Goal: Feedback & Contribution: Leave review/rating

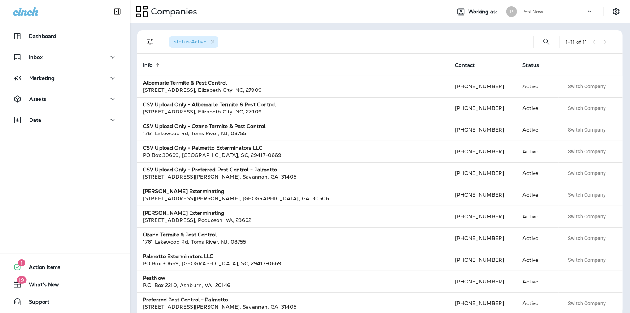
click at [523, 10] on p "PestNow" at bounding box center [533, 12] width 22 height 6
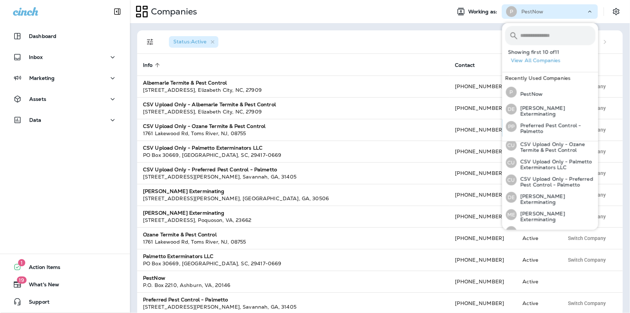
scroll to position [107, 0]
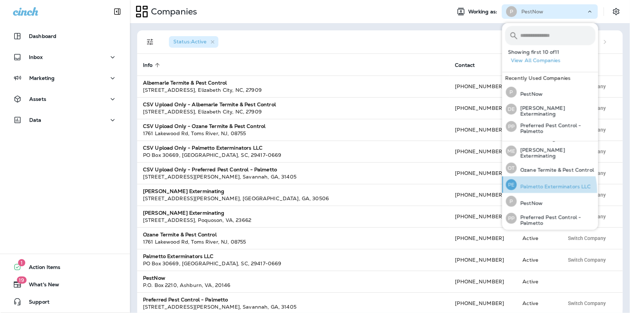
click at [533, 191] on div "PE Palmetto Exterminators LLC" at bounding box center [548, 184] width 91 height 17
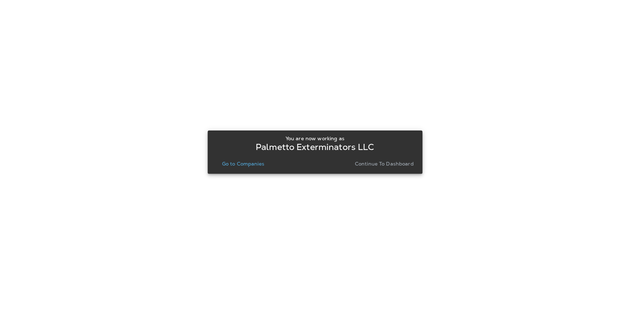
click at [234, 162] on p "Go to Companies" at bounding box center [243, 164] width 42 height 6
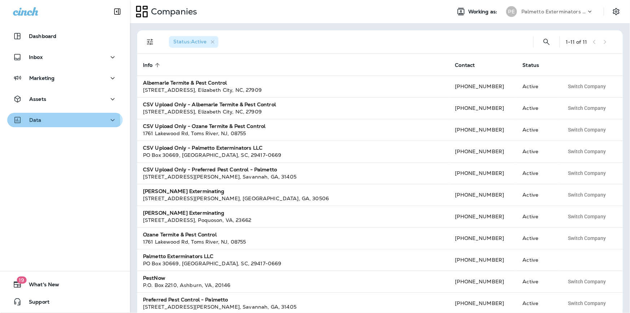
click at [27, 121] on div "Data" at bounding box center [27, 120] width 29 height 9
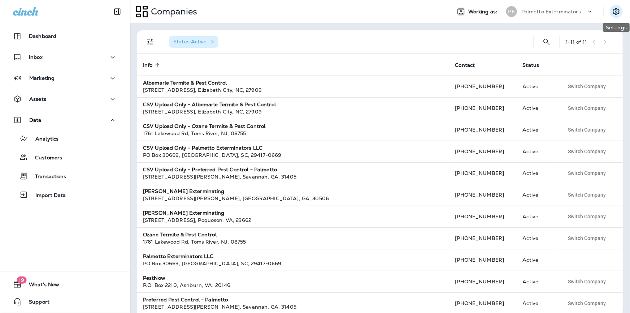
click at [616, 9] on icon "Settings" at bounding box center [616, 11] width 9 height 9
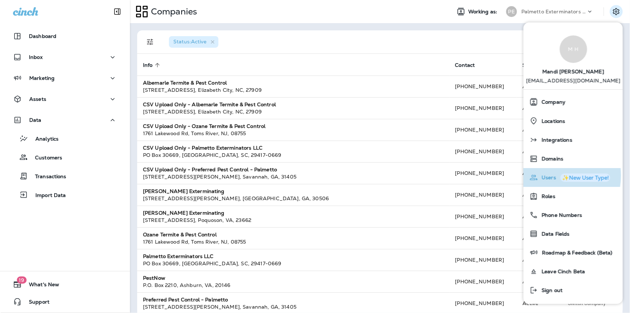
click at [551, 176] on span "Users" at bounding box center [547, 178] width 18 height 6
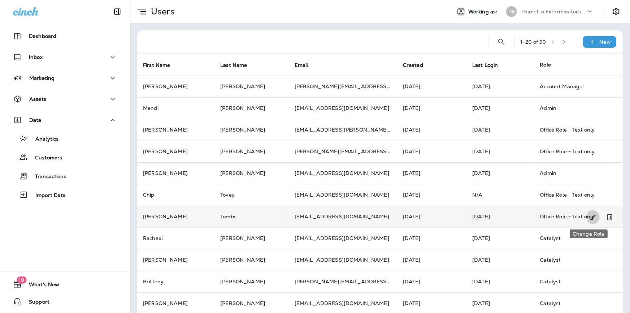
click at [590, 216] on icon "Change Role" at bounding box center [594, 217] width 8 height 7
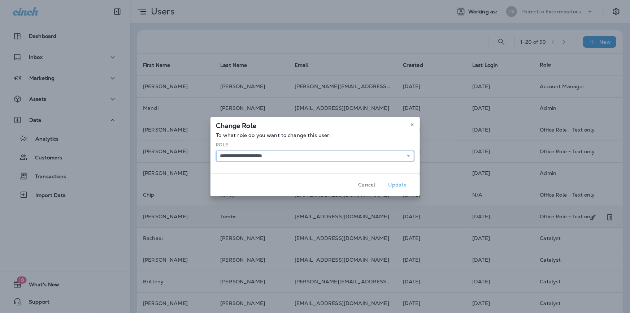
click at [242, 155] on select "**********" at bounding box center [315, 156] width 198 height 11
click at [216, 151] on select "**********" at bounding box center [315, 156] width 198 height 11
click at [234, 156] on select "**********" at bounding box center [315, 156] width 198 height 11
select select "*****"
click at [216, 151] on select "**********" at bounding box center [315, 156] width 198 height 11
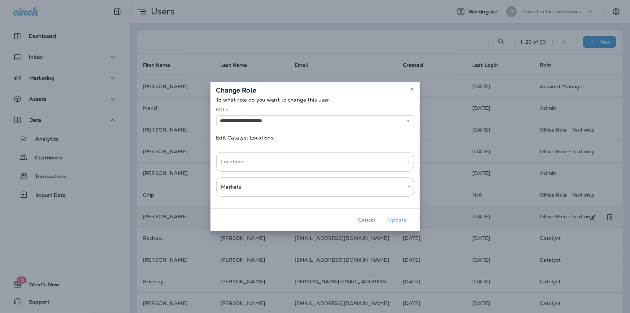
click at [236, 163] on input "Locations" at bounding box center [310, 161] width 181 height 13
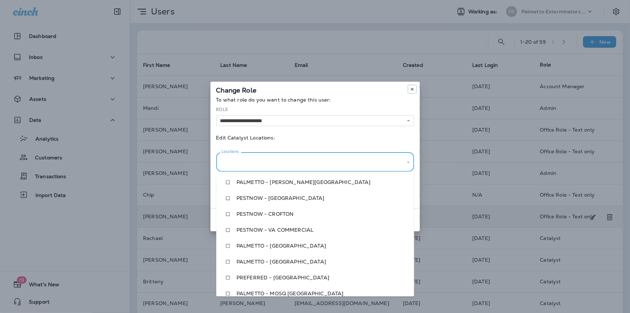
drag, startPoint x: 411, startPoint y: 90, endPoint x: 593, endPoint y: 31, distance: 191.0
click at [412, 89] on icon at bounding box center [412, 89] width 4 height 4
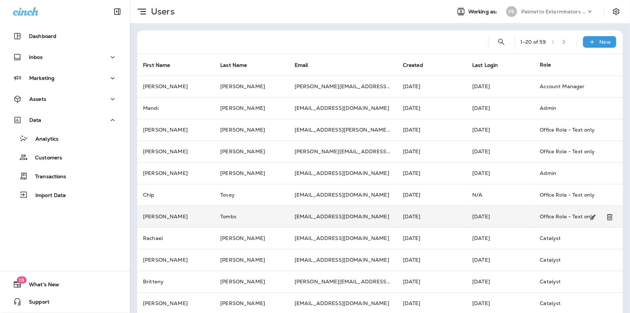
click at [534, 12] on p "Palmetto Exterminators LLC" at bounding box center [554, 12] width 65 height 6
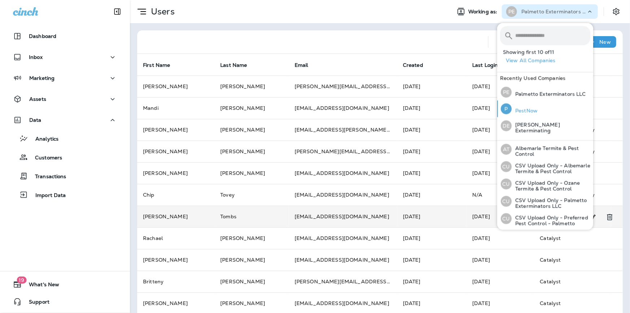
click at [524, 109] on p "PestNow" at bounding box center [525, 111] width 26 height 6
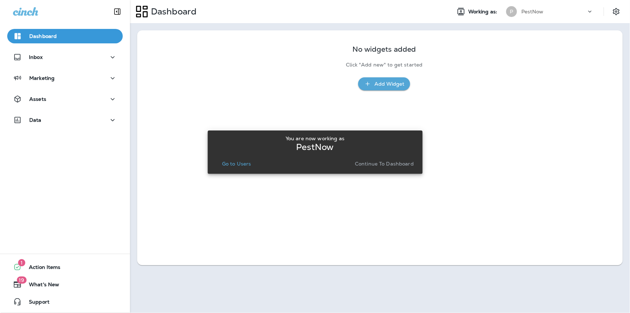
click at [238, 164] on p "Go to Users" at bounding box center [236, 164] width 29 height 6
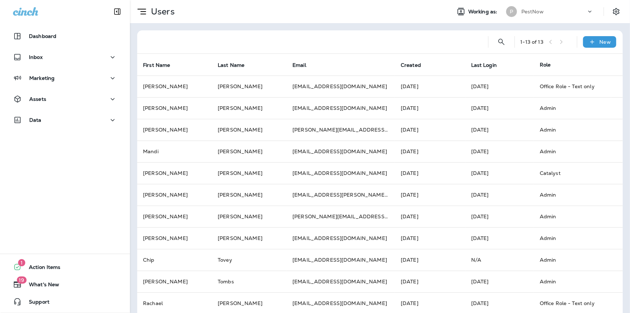
click at [528, 14] on p "PestNow" at bounding box center [533, 12] width 22 height 6
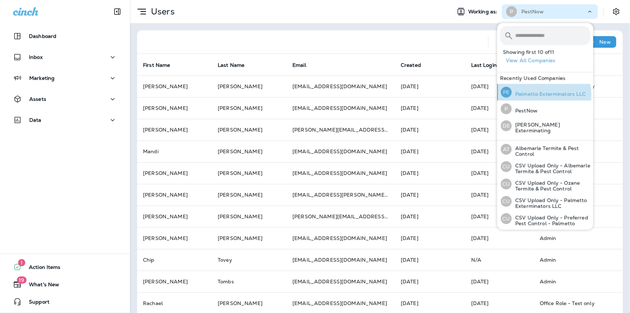
click at [535, 95] on p "Palmetto Exterminators LLC" at bounding box center [549, 94] width 74 height 6
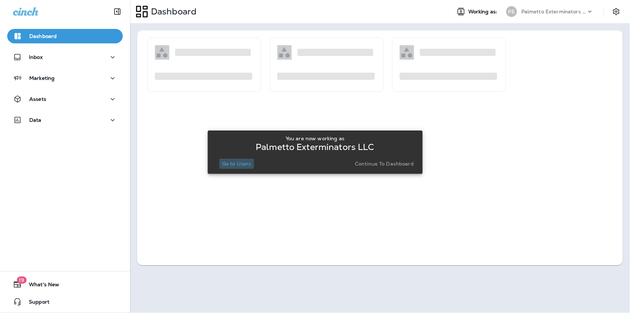
click at [227, 163] on p "Go to Users" at bounding box center [236, 164] width 29 height 6
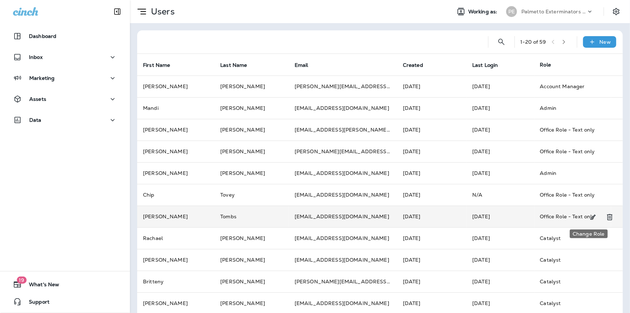
click at [590, 215] on icon "Change Role" at bounding box center [594, 217] width 8 height 7
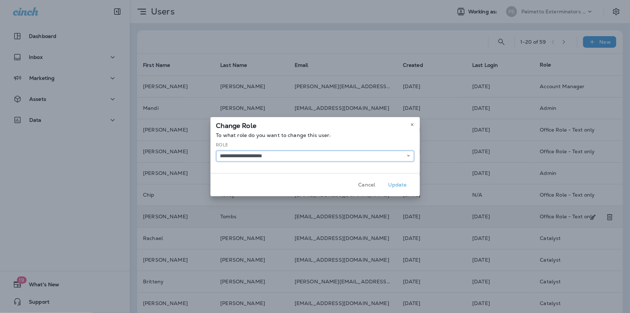
click at [220, 158] on select "**********" at bounding box center [315, 156] width 198 height 11
select select "*"
click at [216, 151] on select "**********" at bounding box center [315, 156] width 198 height 11
click at [405, 184] on button "Update" at bounding box center [397, 184] width 27 height 11
select select
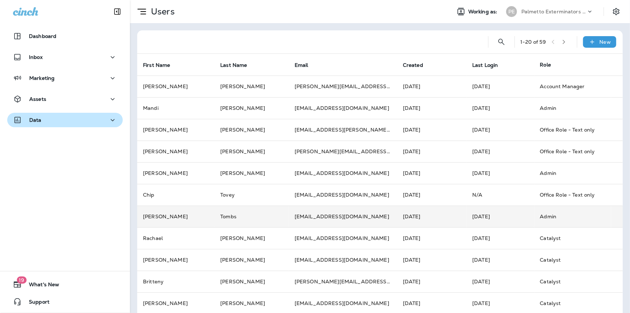
click at [30, 122] on p "Data" at bounding box center [35, 120] width 12 height 6
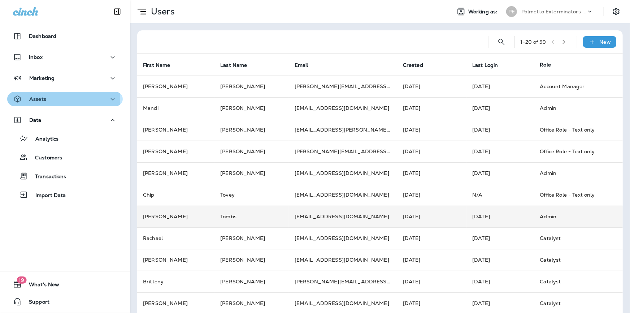
click at [32, 99] on p "Assets" at bounding box center [37, 99] width 17 height 6
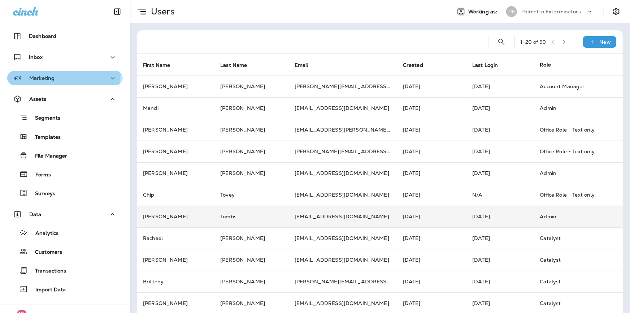
click at [42, 74] on div "Marketing" at bounding box center [34, 78] width 42 height 9
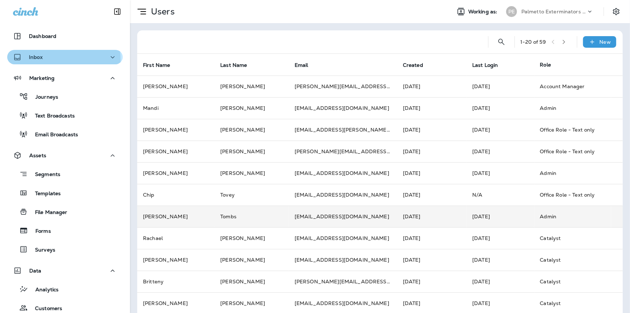
click at [42, 60] on div "Inbox" at bounding box center [28, 57] width 30 height 9
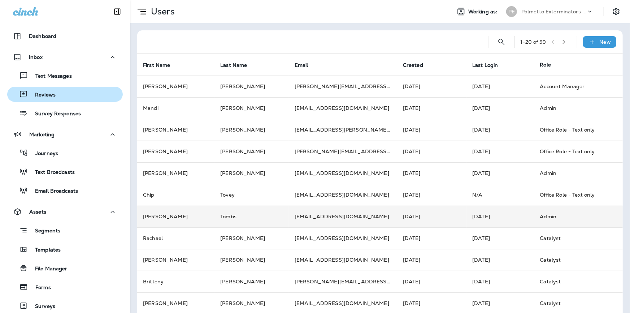
click at [46, 95] on p "Reviews" at bounding box center [42, 95] width 28 height 7
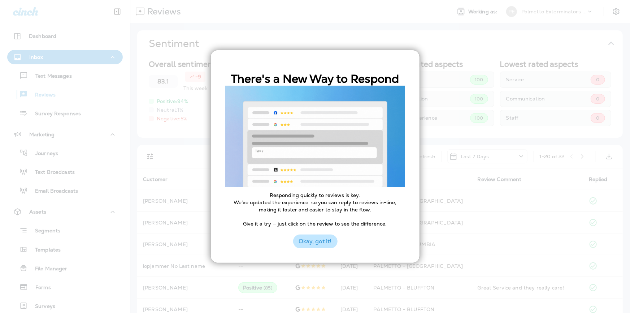
click at [315, 243] on button "Okay, got it!" at bounding box center [315, 241] width 44 height 14
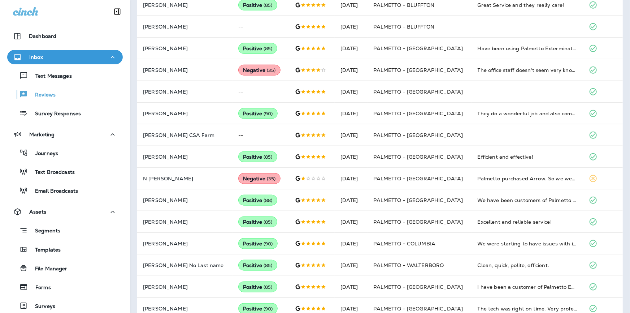
scroll to position [296, 0]
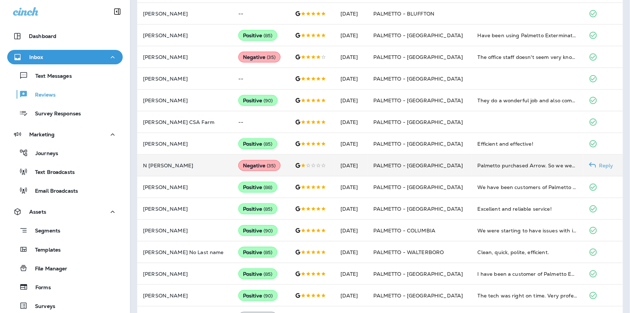
click at [267, 165] on span "( 35 )" at bounding box center [271, 166] width 9 height 6
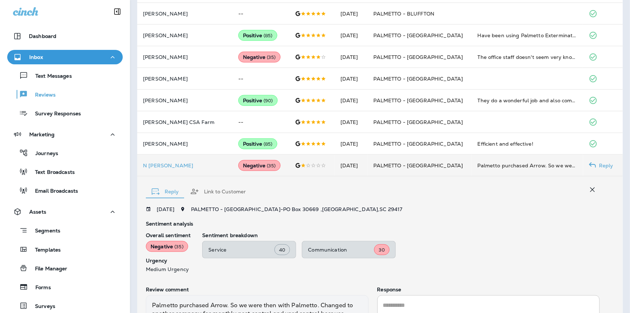
scroll to position [377, 0]
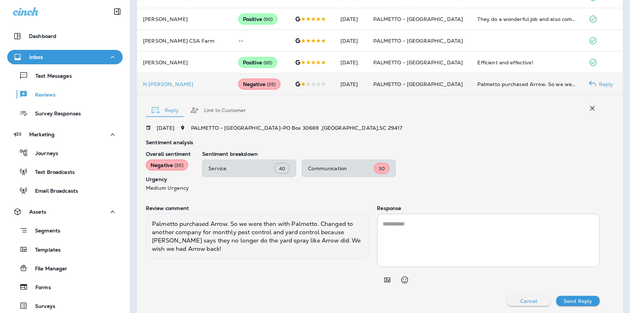
click at [402, 224] on textarea at bounding box center [488, 241] width 211 height 42
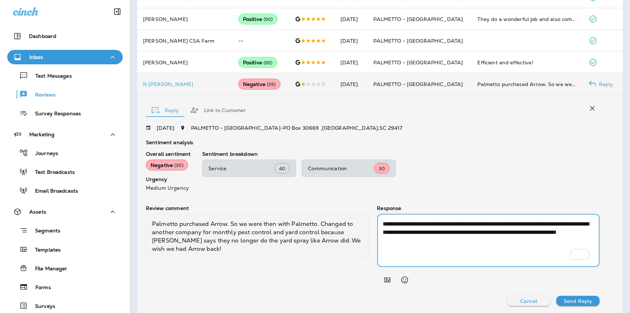
click at [493, 228] on textarea "**********" at bounding box center [487, 241] width 209 height 42
click at [523, 220] on textarea "**********" at bounding box center [487, 241] width 209 height 42
type textarea "**********"
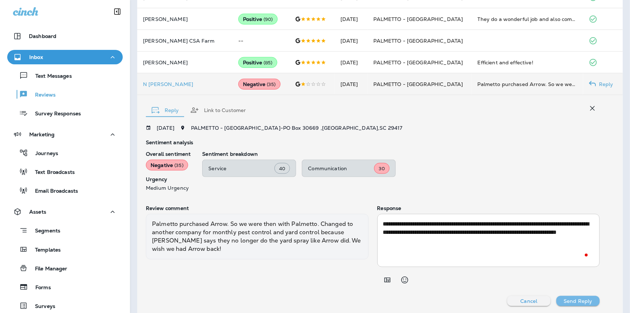
click at [573, 298] on p "Send Reply" at bounding box center [578, 301] width 29 height 6
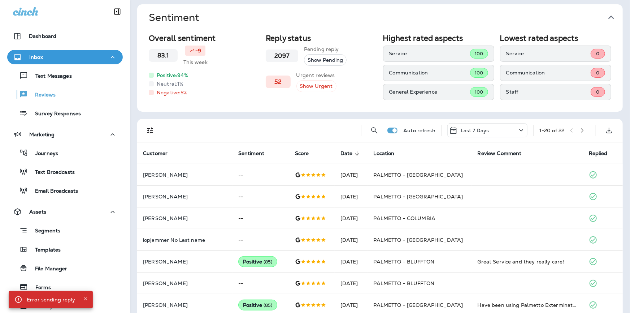
scroll to position [0, 0]
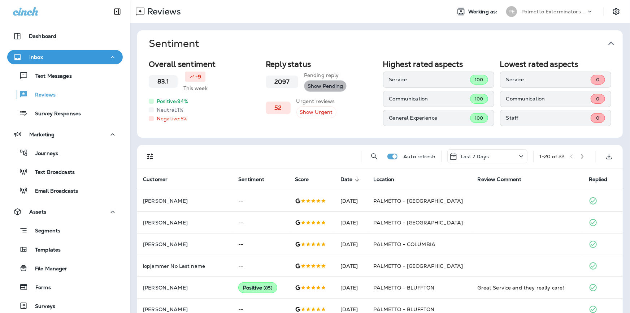
click at [322, 86] on button "Show Pending" at bounding box center [325, 86] width 43 height 12
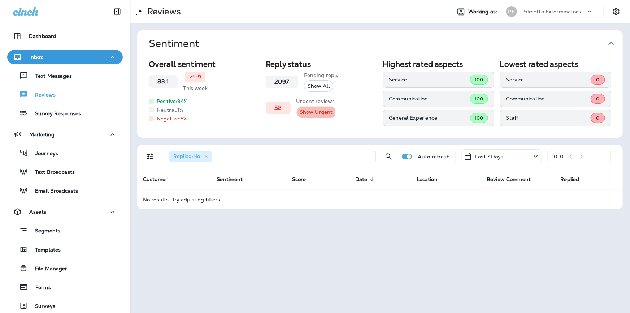
click at [307, 112] on button "Show Urgent" at bounding box center [317, 112] width 40 height 12
click at [211, 154] on icon "button" at bounding box center [209, 157] width 6 height 6
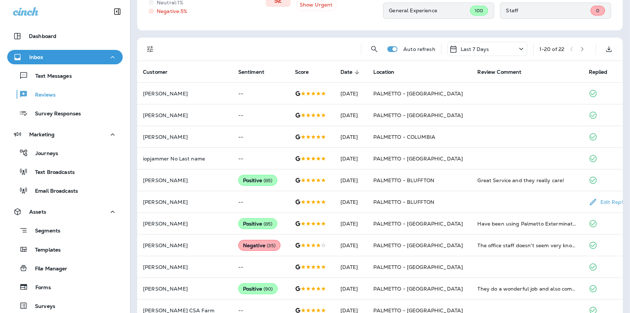
scroll to position [98, 0]
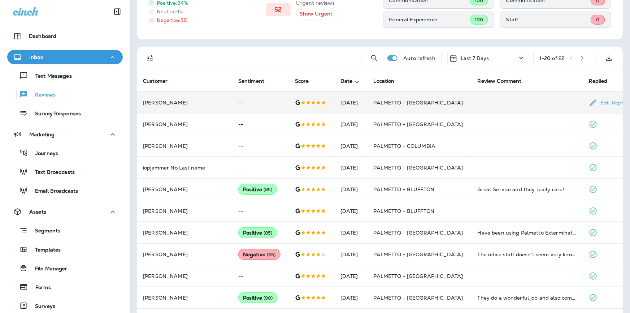
click at [233, 106] on td "--" at bounding box center [261, 103] width 57 height 22
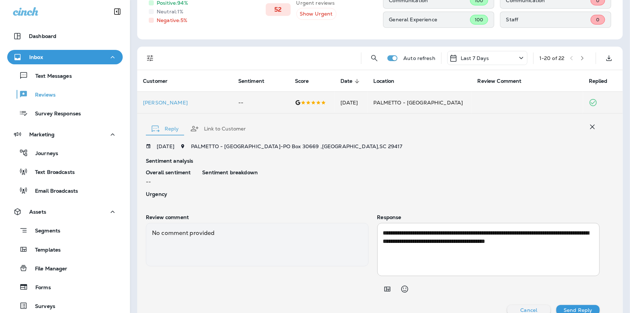
scroll to position [107, 0]
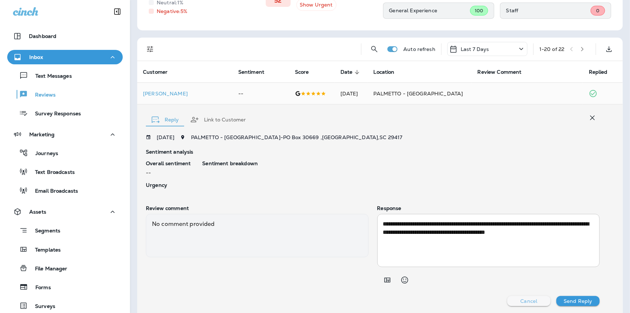
click at [529, 301] on p "Cancel" at bounding box center [529, 301] width 17 height 6
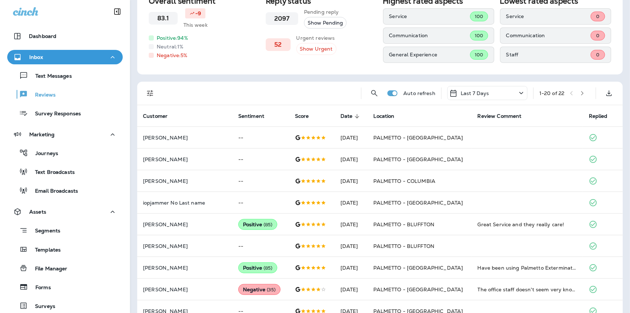
scroll to position [0, 0]
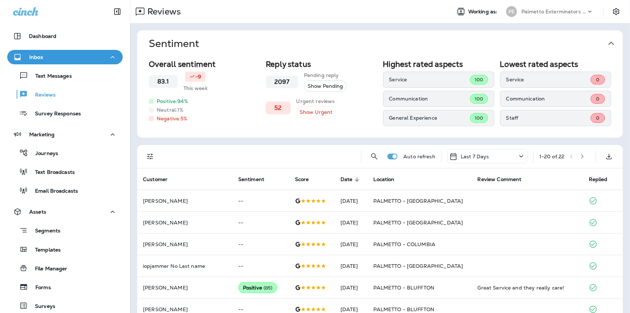
click at [532, 12] on p "Palmetto Exterminators LLC" at bounding box center [554, 12] width 65 height 6
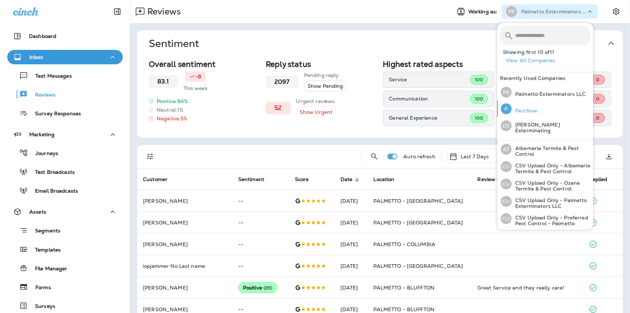
click at [526, 109] on p "PestNow" at bounding box center [525, 111] width 26 height 6
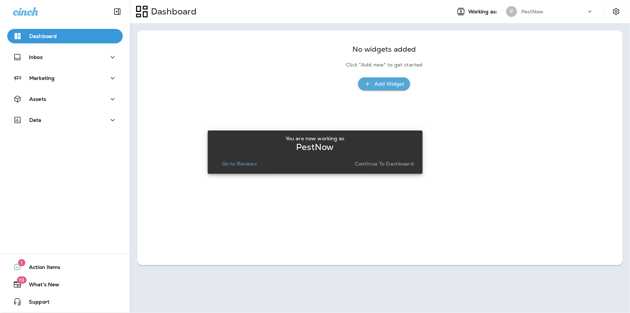
click at [236, 165] on p "Go to Reviews" at bounding box center [239, 164] width 35 height 6
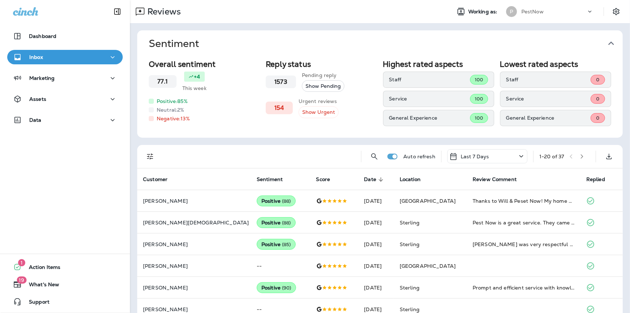
click at [524, 10] on p "PestNow" at bounding box center [533, 12] width 22 height 6
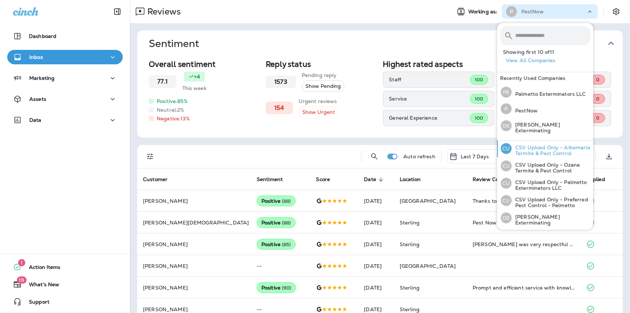
scroll to position [106, 0]
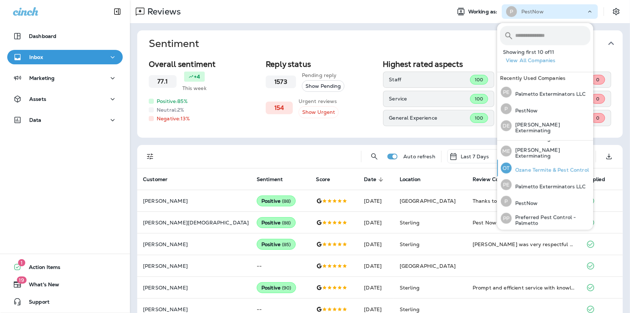
click at [530, 167] on p "Ozane Termite & Pest Control" at bounding box center [550, 170] width 77 height 6
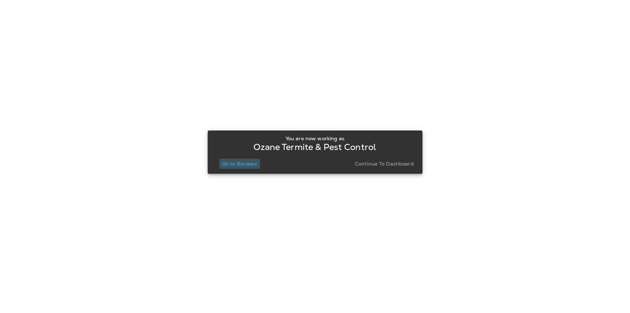
click at [232, 164] on p "Go to Reviews" at bounding box center [239, 164] width 35 height 6
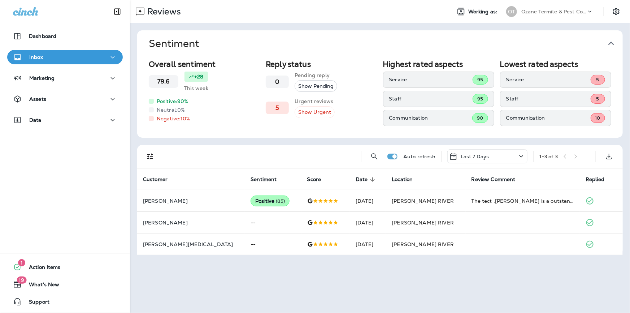
click at [462, 154] on p "Last 7 Days" at bounding box center [475, 157] width 29 height 6
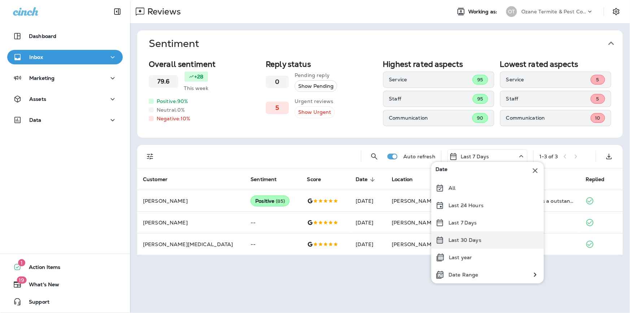
click at [458, 238] on p "Last 30 Days" at bounding box center [465, 240] width 33 height 6
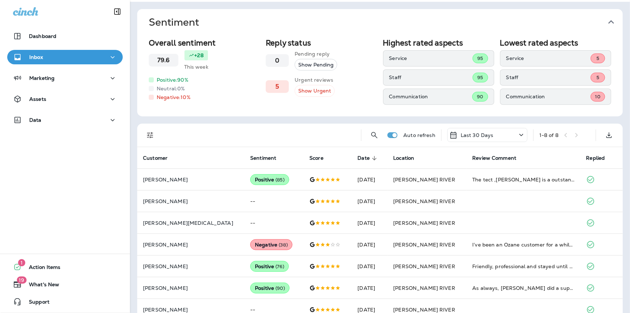
scroll to position [56, 0]
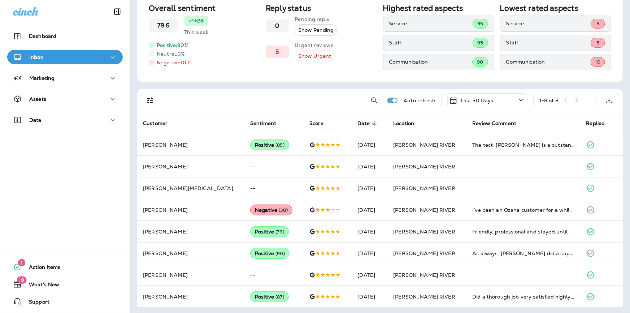
click at [472, 98] on p "Last 30 Days" at bounding box center [477, 101] width 33 height 6
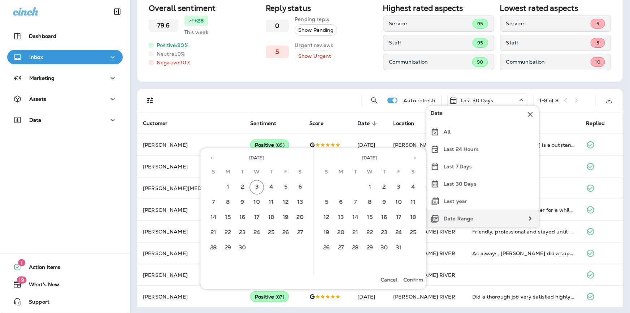
click at [461, 220] on p "Date Range" at bounding box center [459, 219] width 30 height 6
click at [213, 158] on icon "Previous month" at bounding box center [211, 157] width 5 height 5
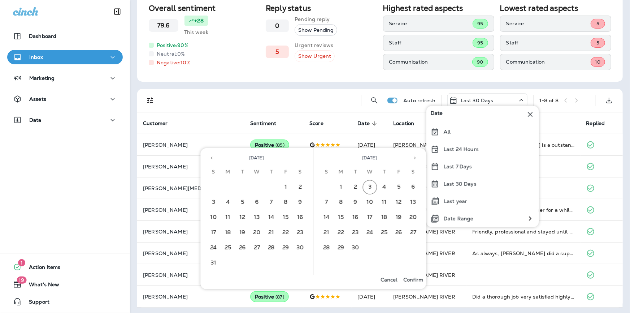
click at [213, 158] on icon "Previous month" at bounding box center [211, 157] width 5 height 5
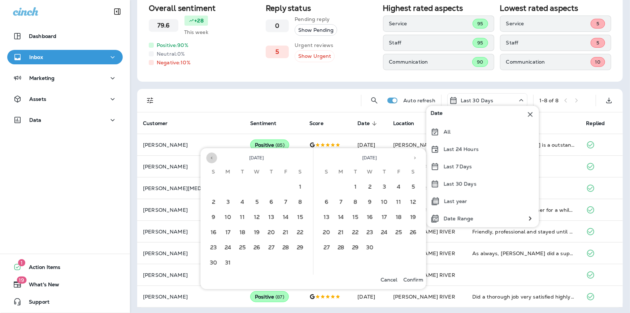
click at [213, 158] on icon "Previous month" at bounding box center [211, 157] width 5 height 5
click at [301, 188] on button "1" at bounding box center [300, 187] width 14 height 14
click at [415, 159] on icon "Next month" at bounding box center [415, 157] width 5 height 5
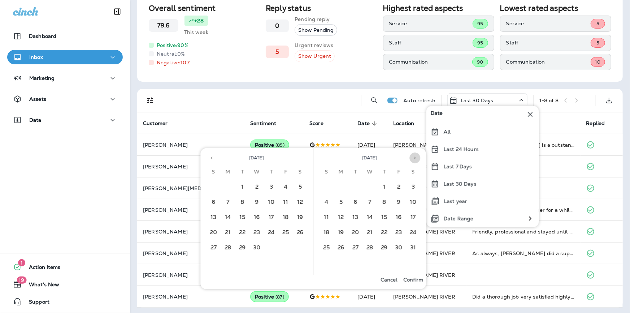
click at [415, 159] on icon "Next month" at bounding box center [415, 157] width 5 height 5
click at [327, 263] on button "31" at bounding box center [327, 263] width 14 height 14
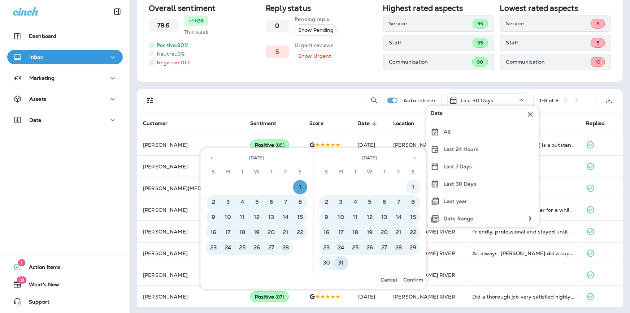
click at [406, 279] on p "Confirm" at bounding box center [414, 280] width 20 height 6
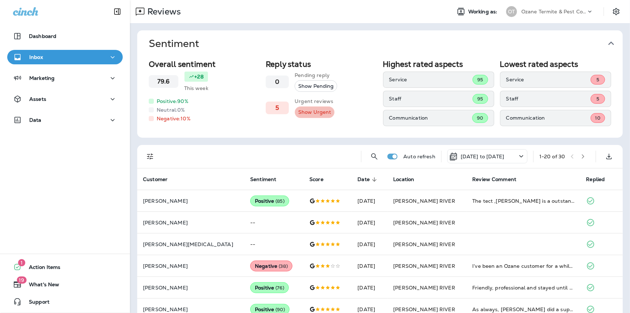
click at [314, 112] on button "Show Urgent" at bounding box center [315, 112] width 40 height 12
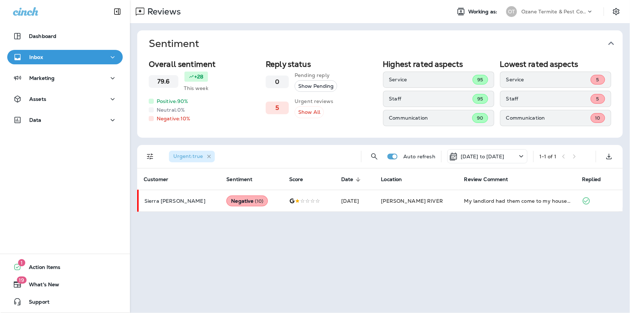
click at [209, 155] on icon "button" at bounding box center [209, 157] width 6 height 6
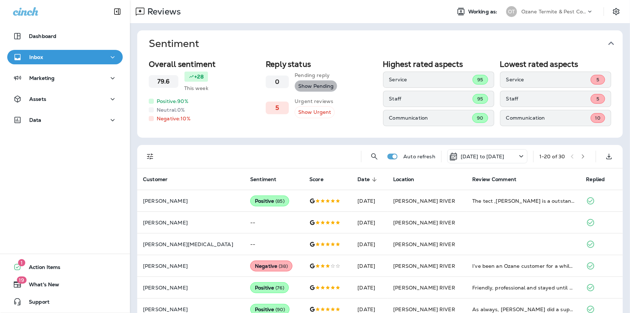
click at [316, 86] on button "Show Pending" at bounding box center [316, 86] width 43 height 12
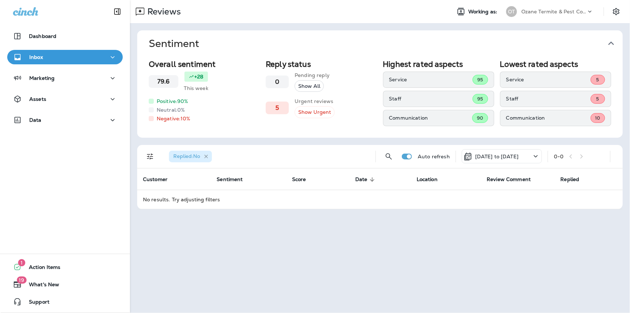
click at [208, 154] on icon "button" at bounding box center [206, 157] width 6 height 6
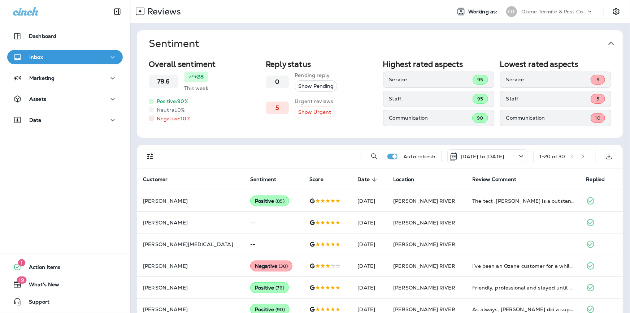
click at [550, 11] on p "Ozane Termite & Pest Control" at bounding box center [554, 12] width 65 height 6
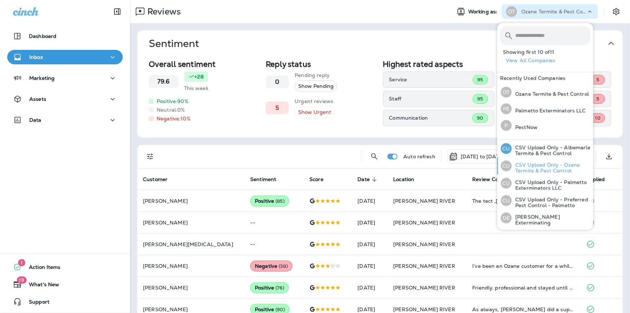
scroll to position [33, 0]
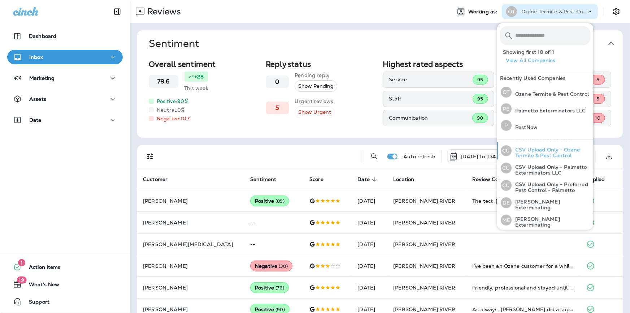
click at [533, 152] on p "CSV Upload Only - Ozane Termite & Pest Control" at bounding box center [551, 153] width 79 height 12
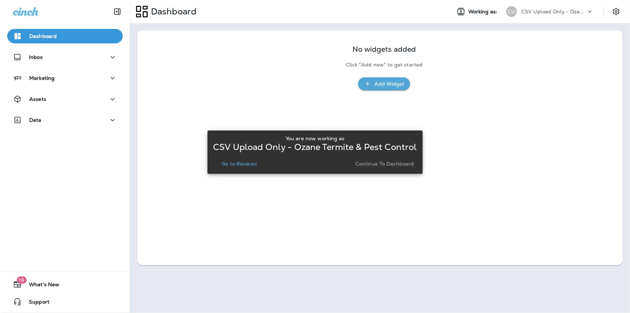
click at [557, 13] on p "CSV Upload Only - Ozane Termite & Pest Control" at bounding box center [554, 12] width 65 height 6
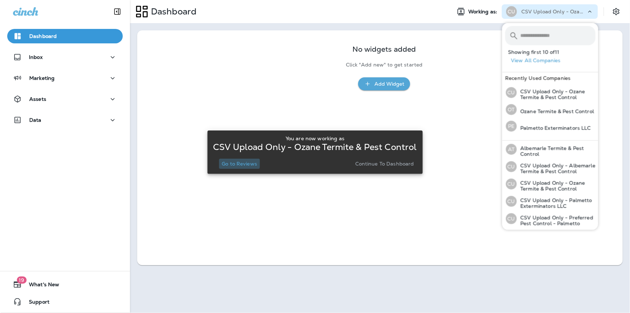
click at [233, 163] on p "Go to Reviews" at bounding box center [239, 164] width 35 height 6
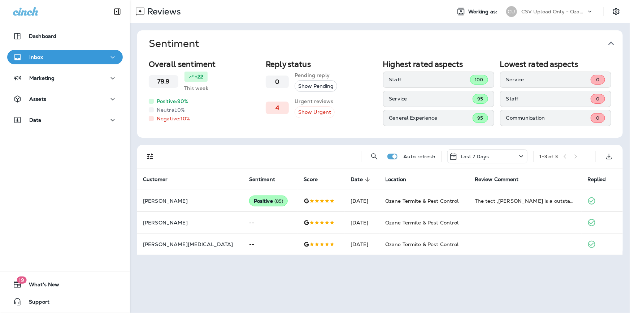
click at [547, 10] on p "CSV Upload Only - Ozane Termite & Pest Control" at bounding box center [554, 12] width 65 height 6
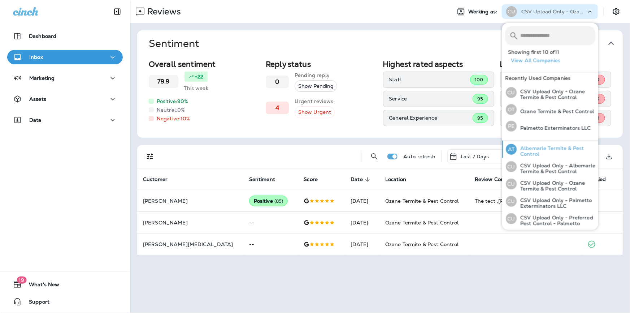
click at [532, 154] on p "Albemarle Termite & Pest Control" at bounding box center [556, 151] width 79 height 12
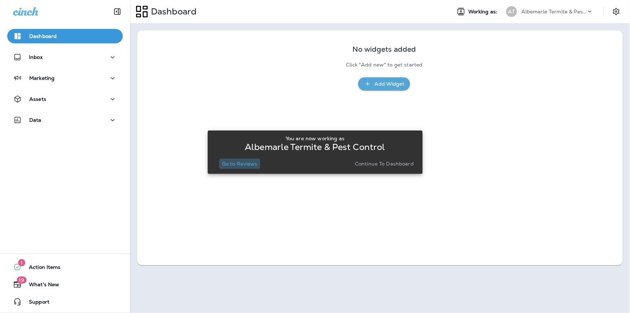
click at [239, 161] on p "Go to Reviews" at bounding box center [239, 164] width 35 height 6
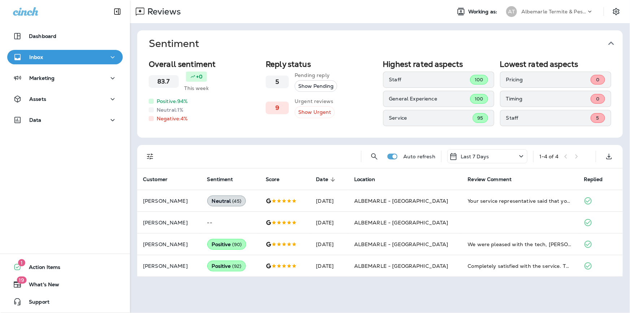
click at [475, 154] on p "Last 7 Days" at bounding box center [475, 157] width 29 height 6
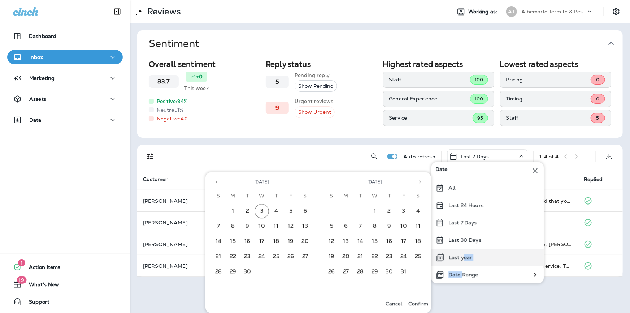
drag, startPoint x: 461, startPoint y: 275, endPoint x: 460, endPoint y: 254, distance: 20.7
click at [462, 259] on div "Date All Last 24 Hours Last 7 Days Last 30 Days Last year Date Range" at bounding box center [488, 222] width 113 height 121
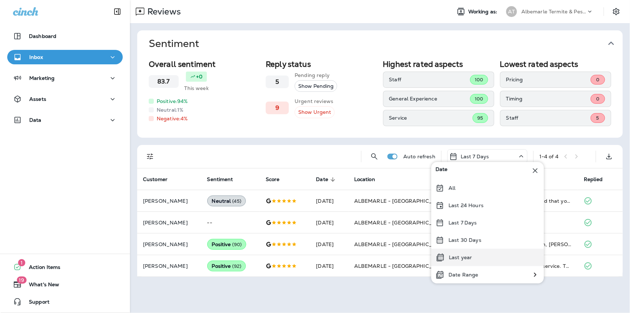
click at [459, 254] on p "Last year" at bounding box center [460, 257] width 23 height 6
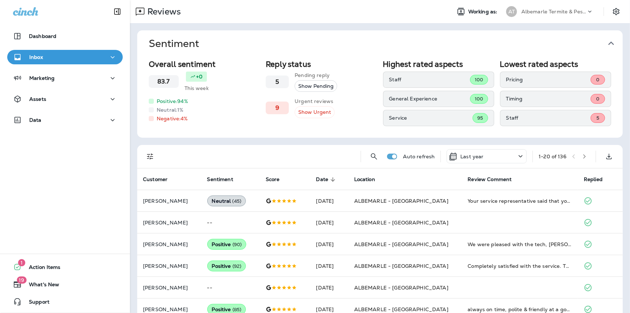
click at [275, 105] on h3 "9" at bounding box center [278, 107] width 6 height 7
click at [316, 119] on div "Reply status 5 Pending reply Show Pending 9 Urgent reviews Show Urgent" at bounding box center [321, 93] width 111 height 66
click at [318, 115] on button "Show Urgent" at bounding box center [315, 112] width 40 height 12
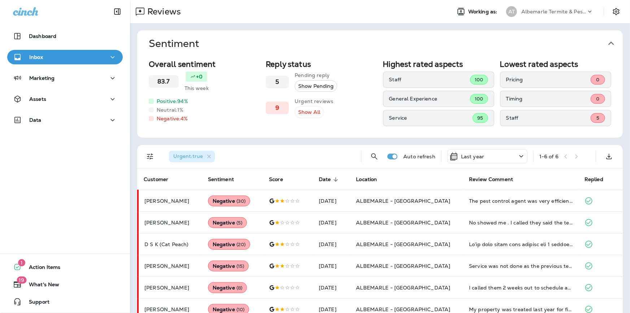
scroll to position [13, 0]
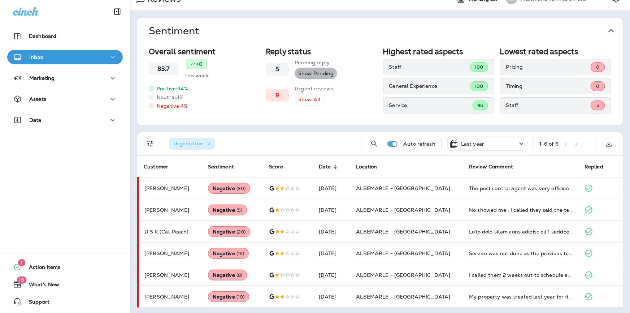
click at [310, 74] on button "Show Pending" at bounding box center [316, 74] width 43 height 12
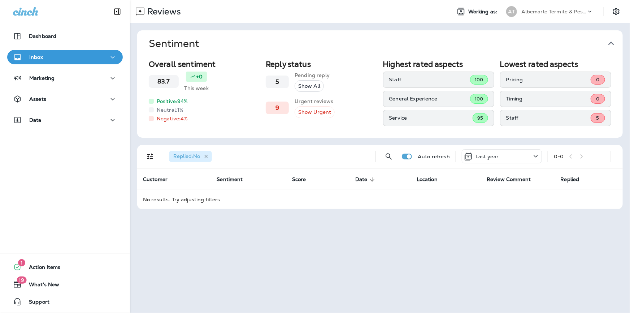
click at [207, 154] on icon "button" at bounding box center [206, 157] width 6 height 6
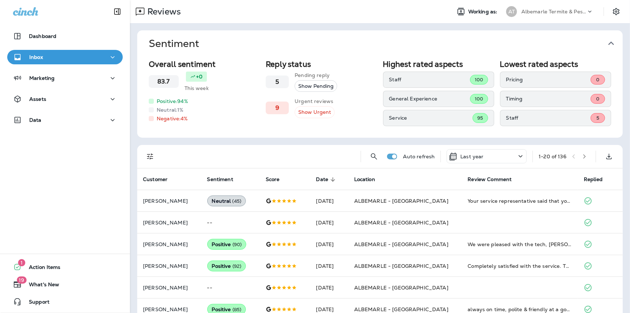
click at [45, 54] on div "Inbox" at bounding box center [65, 57] width 104 height 9
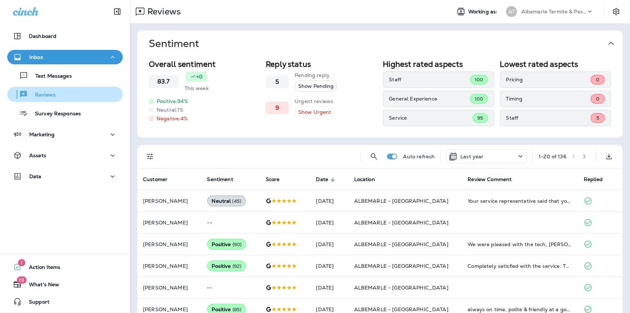
click at [43, 96] on p "Reviews" at bounding box center [42, 95] width 28 height 7
click at [306, 86] on button "Show Pending" at bounding box center [316, 86] width 43 height 12
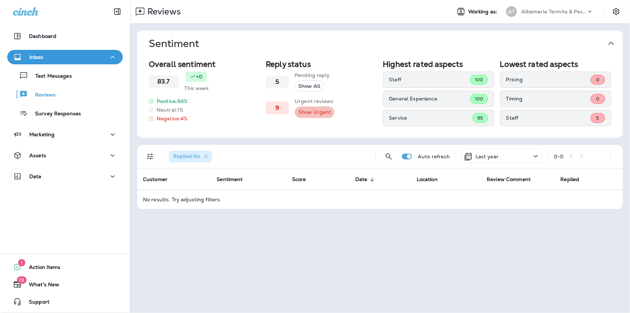
click at [315, 113] on button "Show Urgent" at bounding box center [315, 112] width 40 height 12
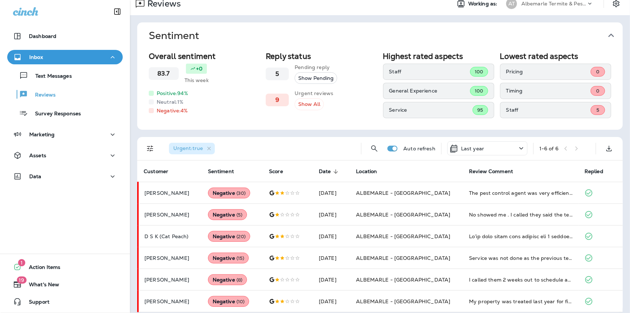
scroll to position [13, 0]
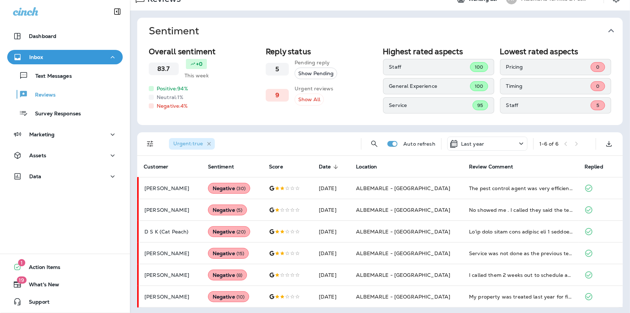
click at [210, 142] on icon "button" at bounding box center [209, 144] width 4 height 4
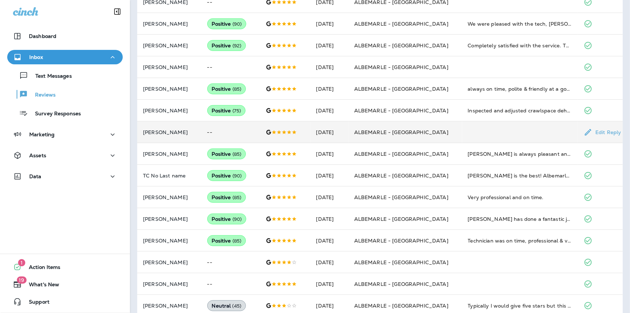
scroll to position [230, 0]
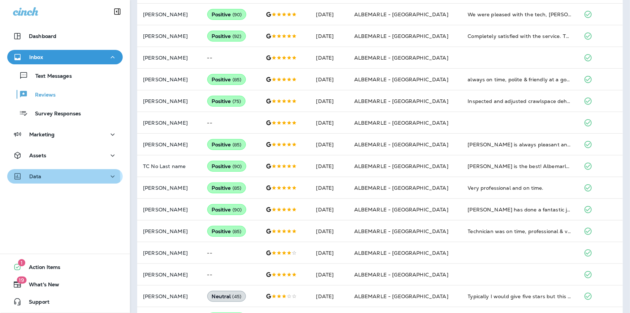
click at [36, 178] on p "Data" at bounding box center [35, 176] width 12 height 6
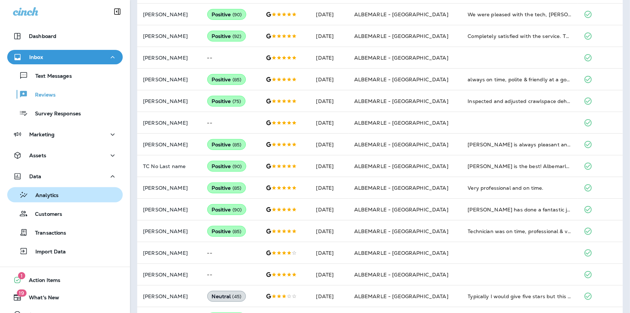
click at [35, 193] on p "Analytics" at bounding box center [43, 195] width 30 height 7
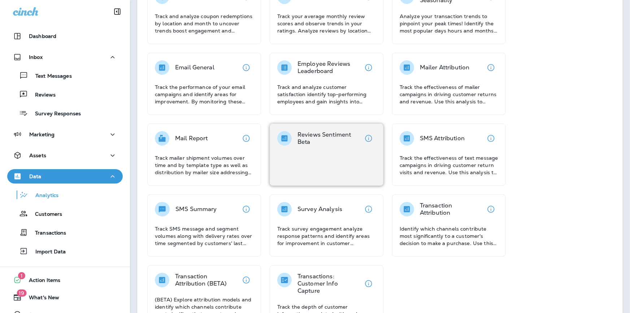
scroll to position [103, 0]
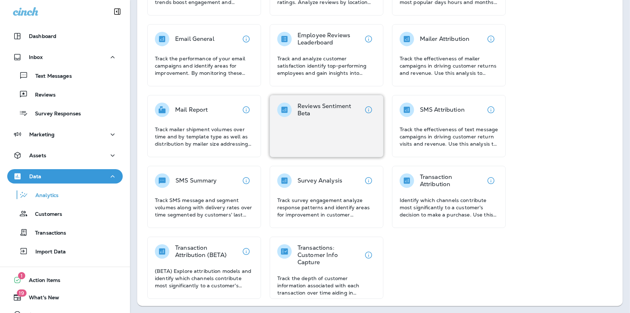
click at [321, 120] on div "Reviews Sentiment Beta" at bounding box center [327, 126] width 114 height 62
